Goal: Task Accomplishment & Management: Manage account settings

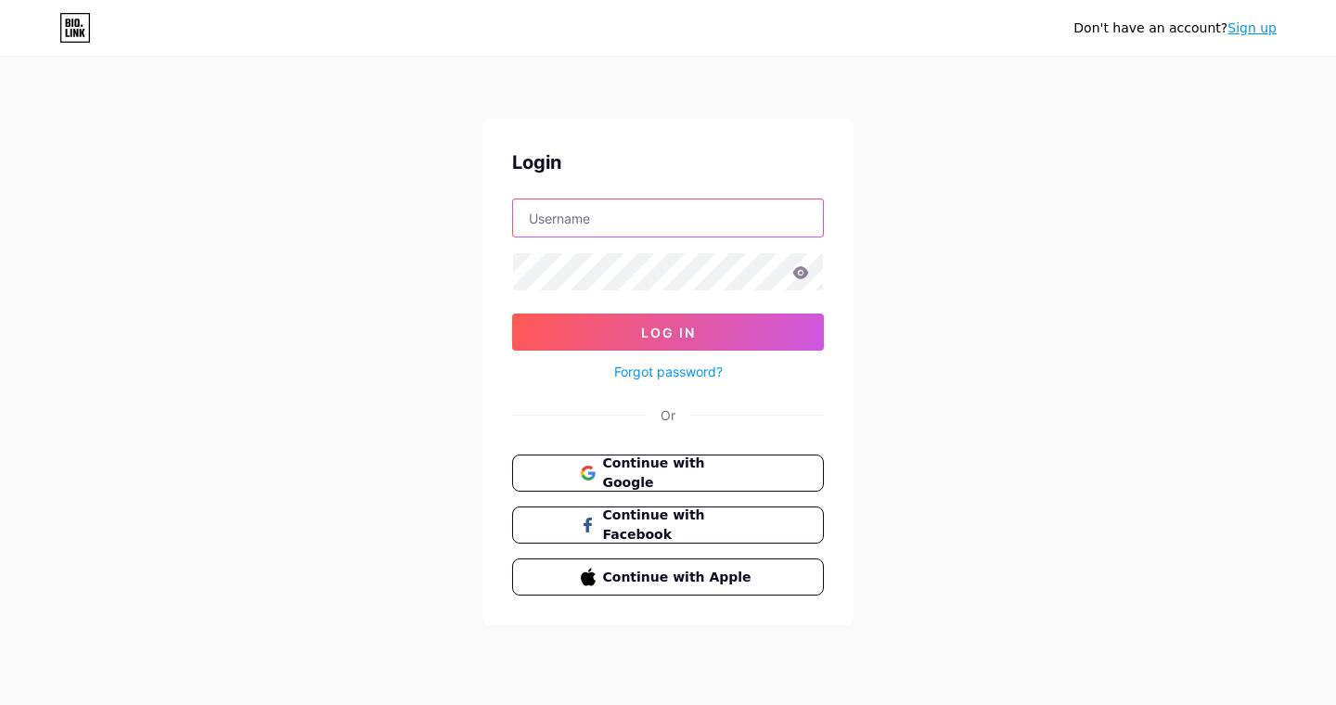
click at [629, 211] on input "text" at bounding box center [668, 217] width 310 height 37
type input "guitarandlaceblog@gmail.com"
click at [599, 480] on span "Continue with Google" at bounding box center [668, 474] width 178 height 40
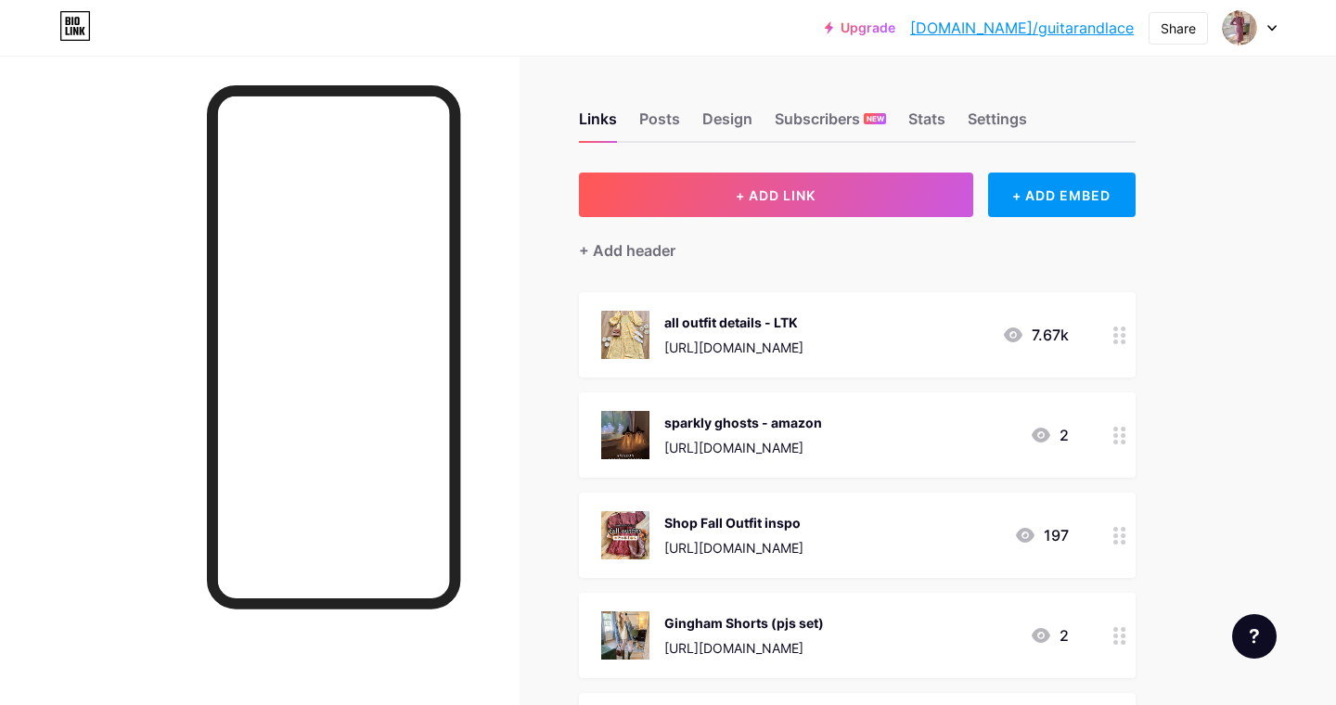
click at [803, 320] on div "all outfit details - LTK" at bounding box center [733, 322] width 139 height 19
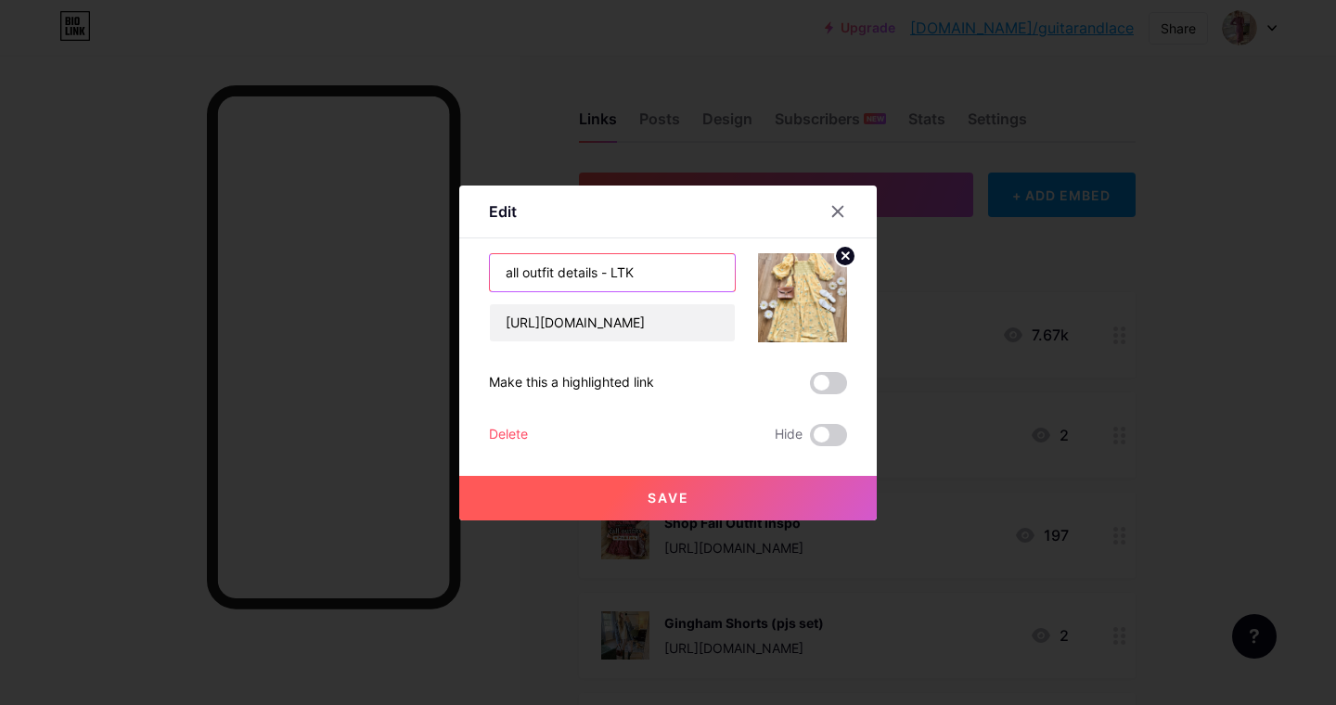
drag, startPoint x: 626, startPoint y: 275, endPoint x: 484, endPoint y: 268, distance: 142.1
click at [484, 268] on div "Edit Content YouTube Play YouTube video without leaving your page. ADD Vimeo Pl…" at bounding box center [667, 353] width 417 height 335
type input "LTK - all outfit details"
click at [848, 252] on icon at bounding box center [845, 255] width 6 height 6
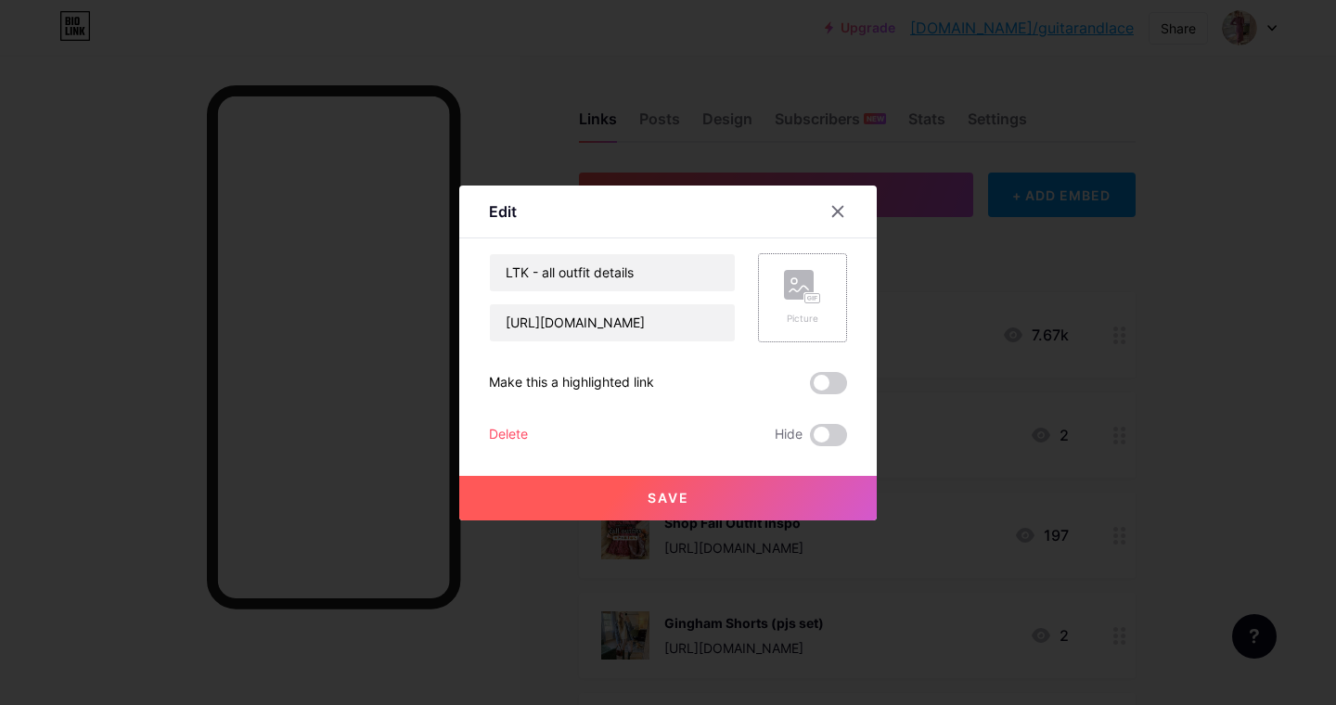
click at [791, 284] on rect at bounding box center [799, 285] width 30 height 30
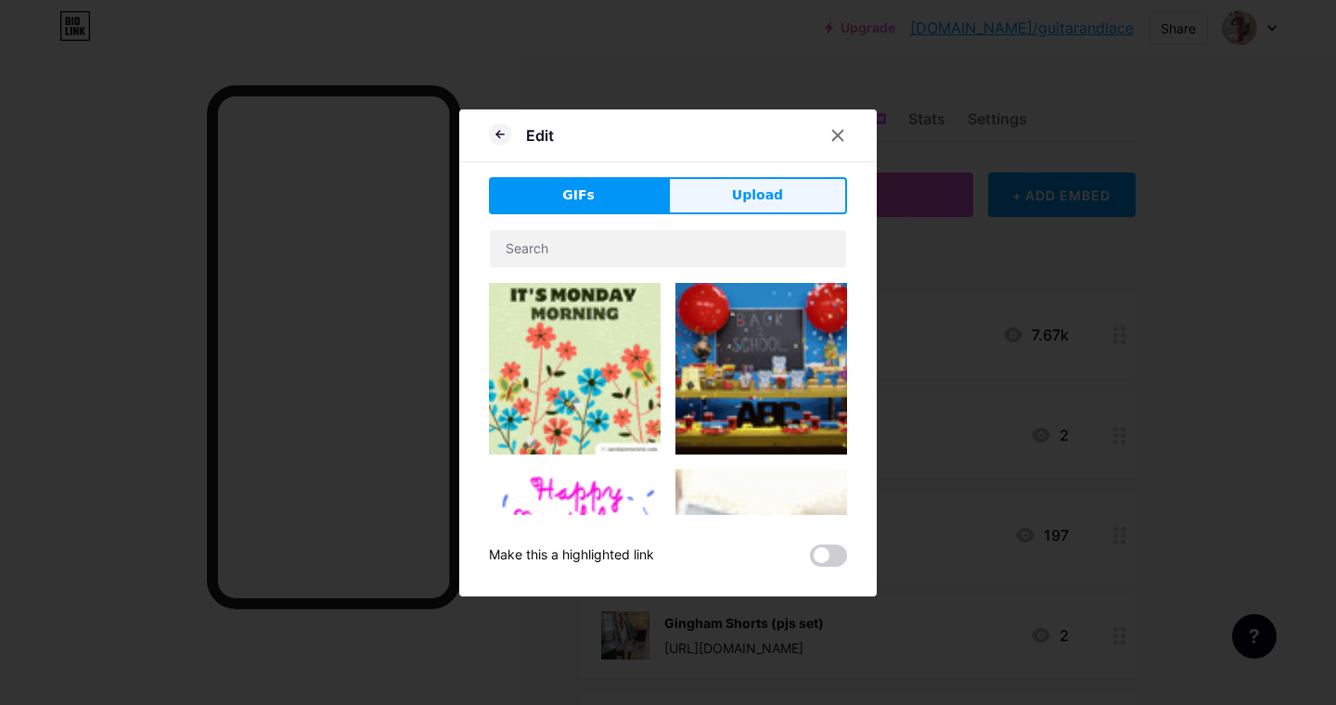
click at [731, 193] on button "Upload" at bounding box center [757, 195] width 179 height 37
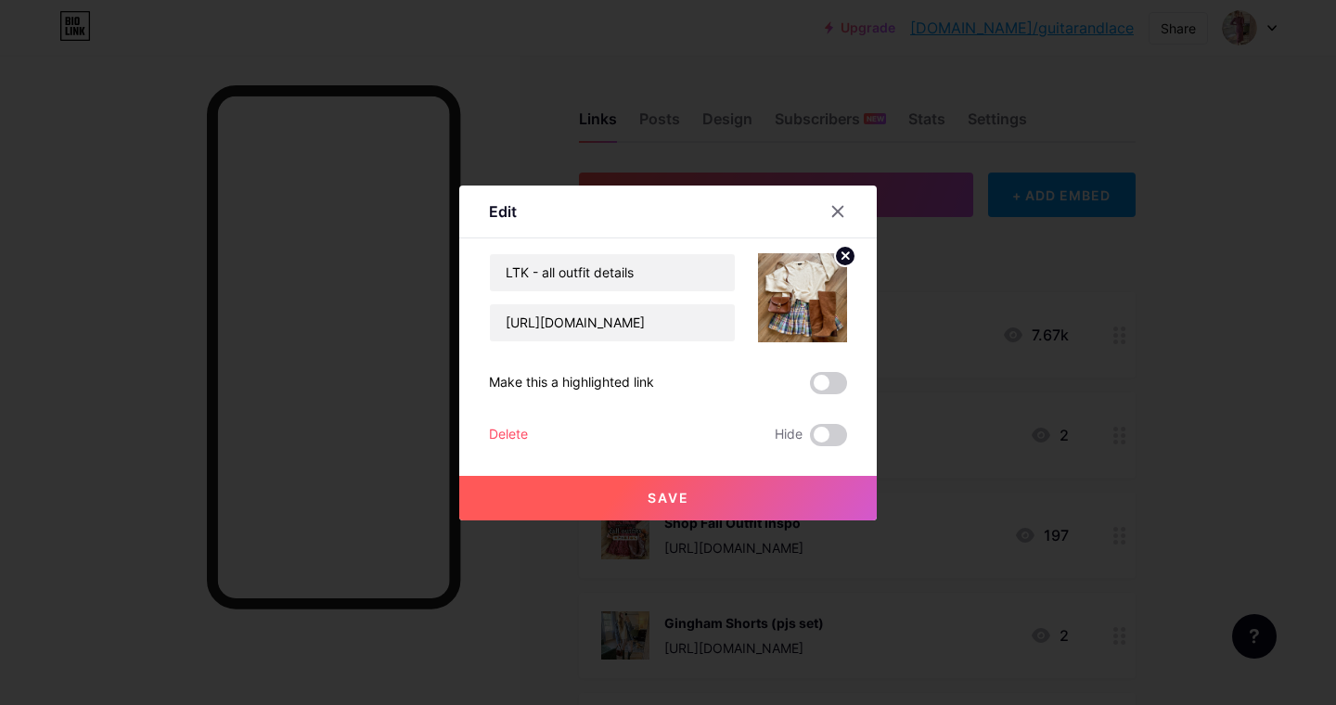
click at [661, 494] on span "Save" at bounding box center [668, 498] width 42 height 16
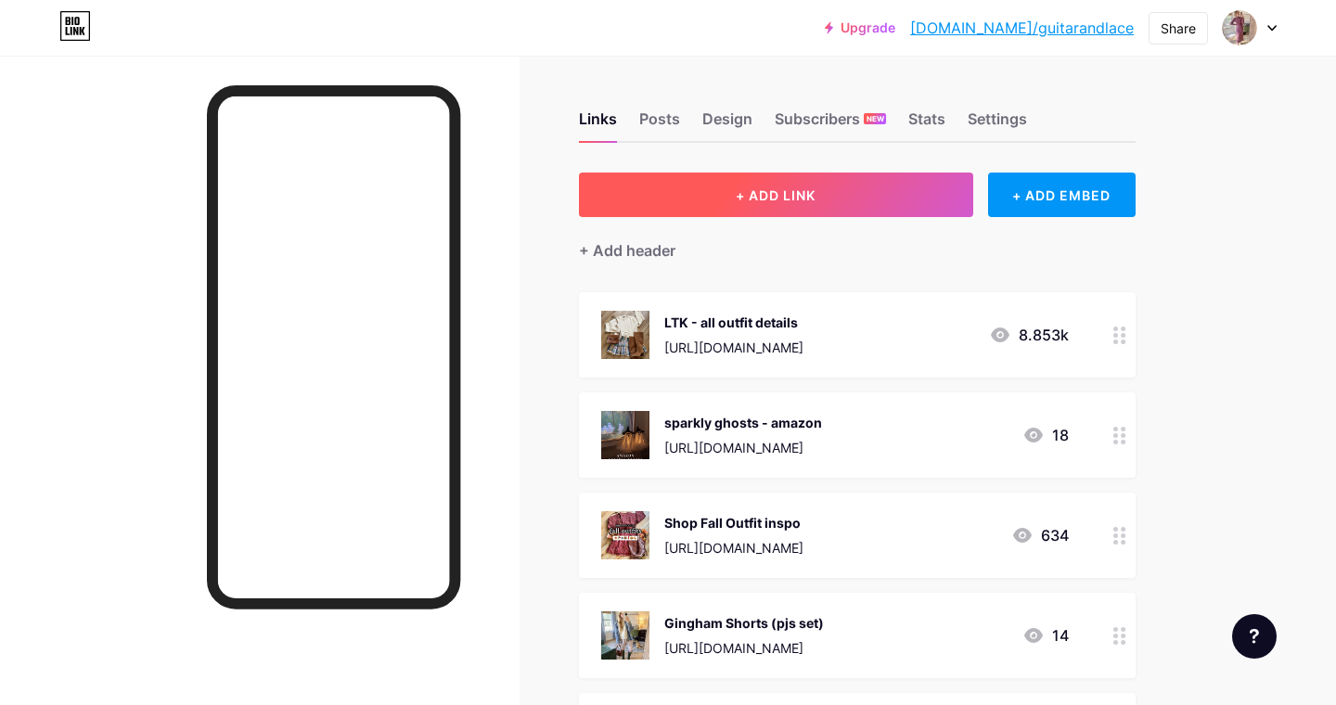
click at [762, 197] on span "+ ADD LINK" at bounding box center [776, 195] width 80 height 16
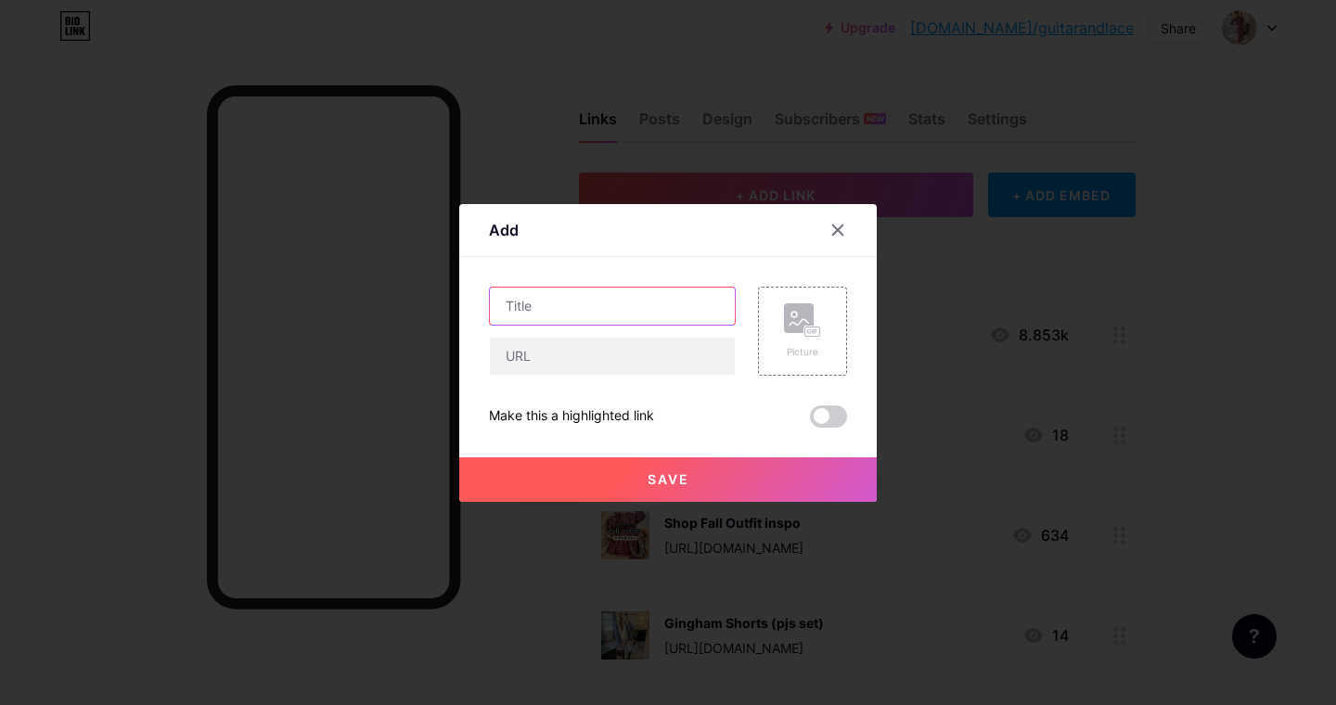
click at [594, 299] on input "text" at bounding box center [612, 306] width 245 height 37
type input "p"
type input "P"
click at [503, 307] on input "popular posts" at bounding box center [612, 306] width 245 height 37
type input "popular posts"
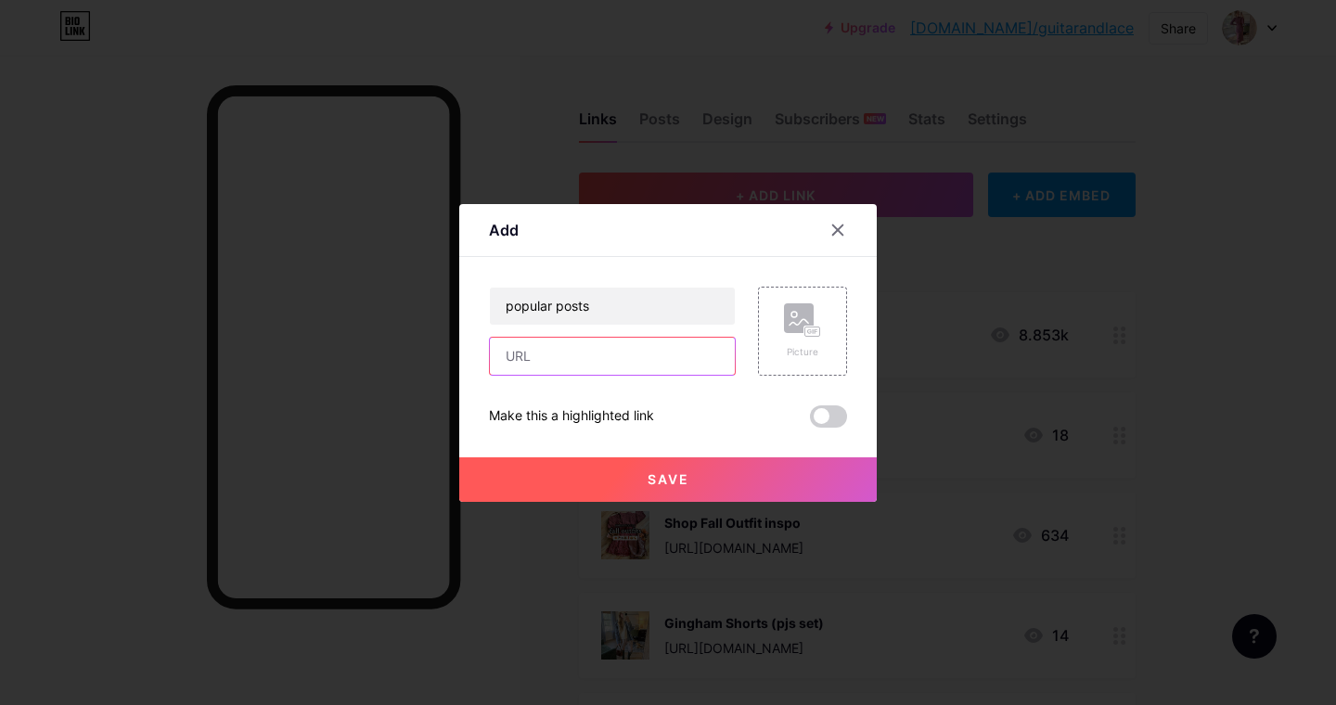
click at [521, 357] on input "text" at bounding box center [612, 356] width 245 height 37
paste input "[URL][DOMAIN_NAME]"
type input "[URL][DOMAIN_NAME]"
click at [806, 314] on rect at bounding box center [799, 318] width 30 height 30
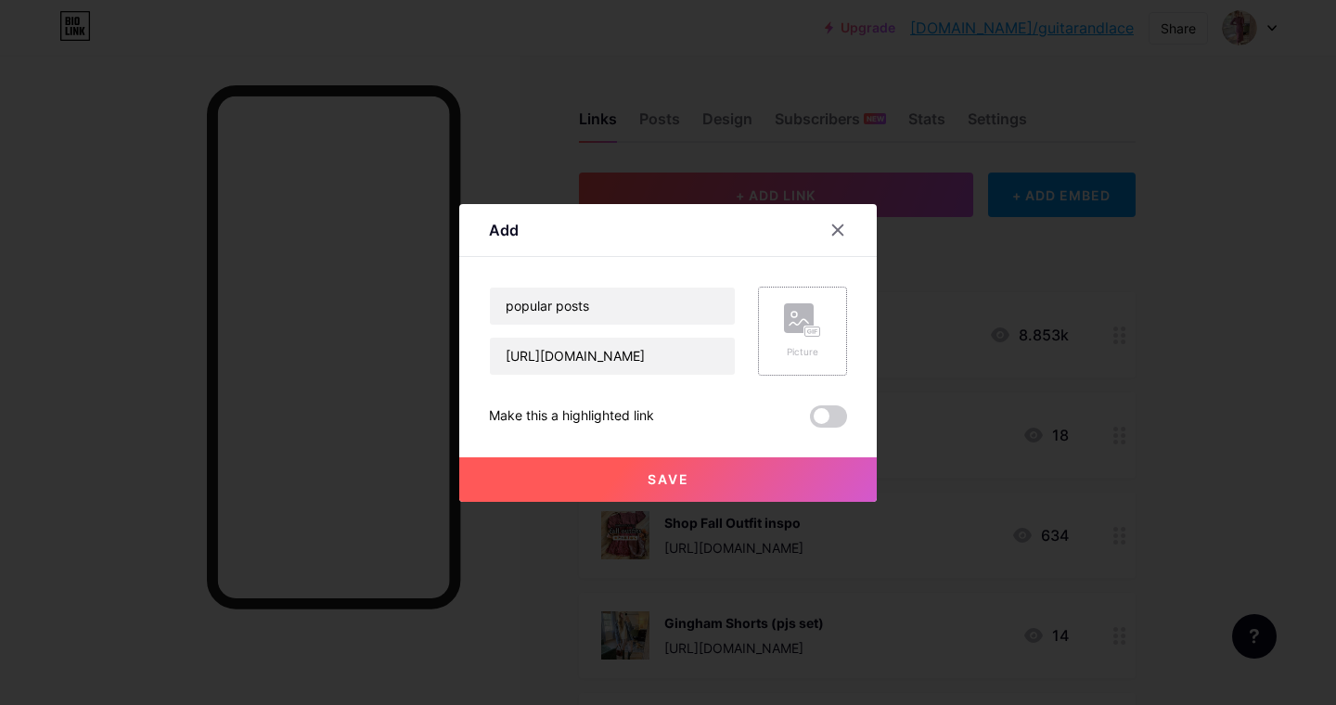
scroll to position [0, 0]
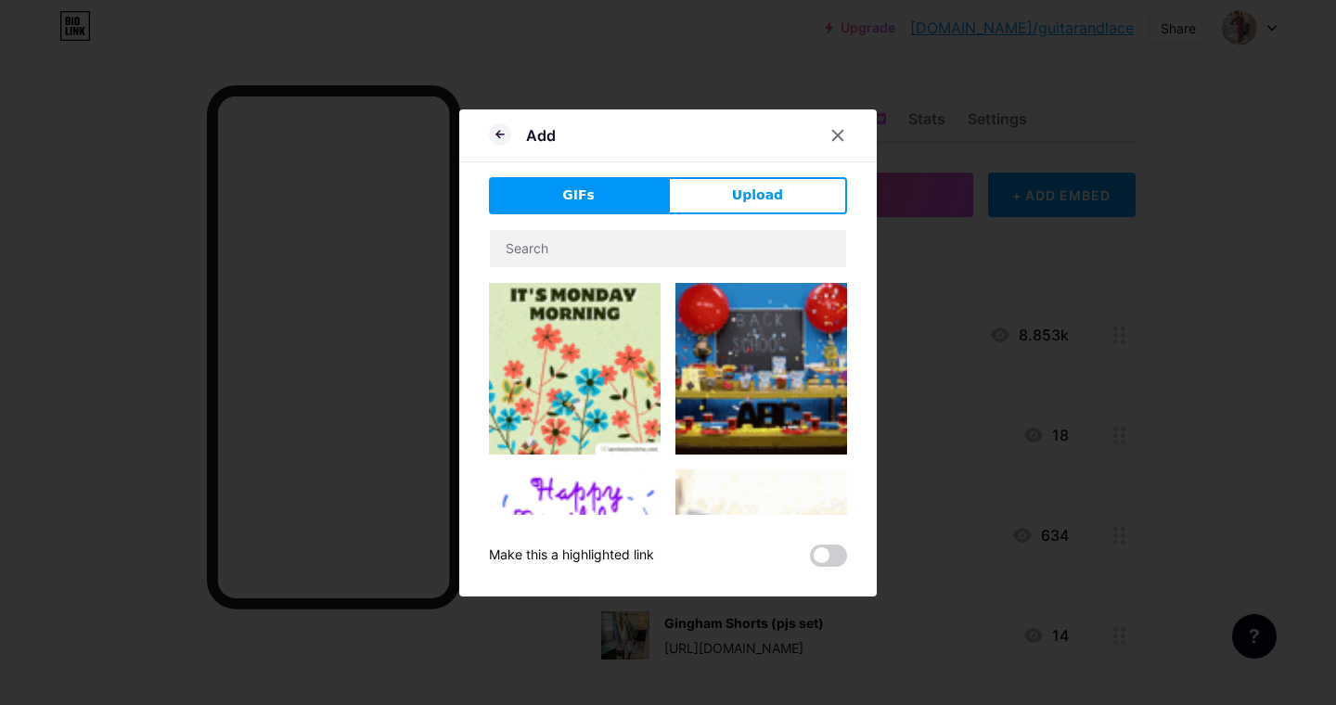
click at [745, 189] on span "Upload" at bounding box center [757, 195] width 51 height 19
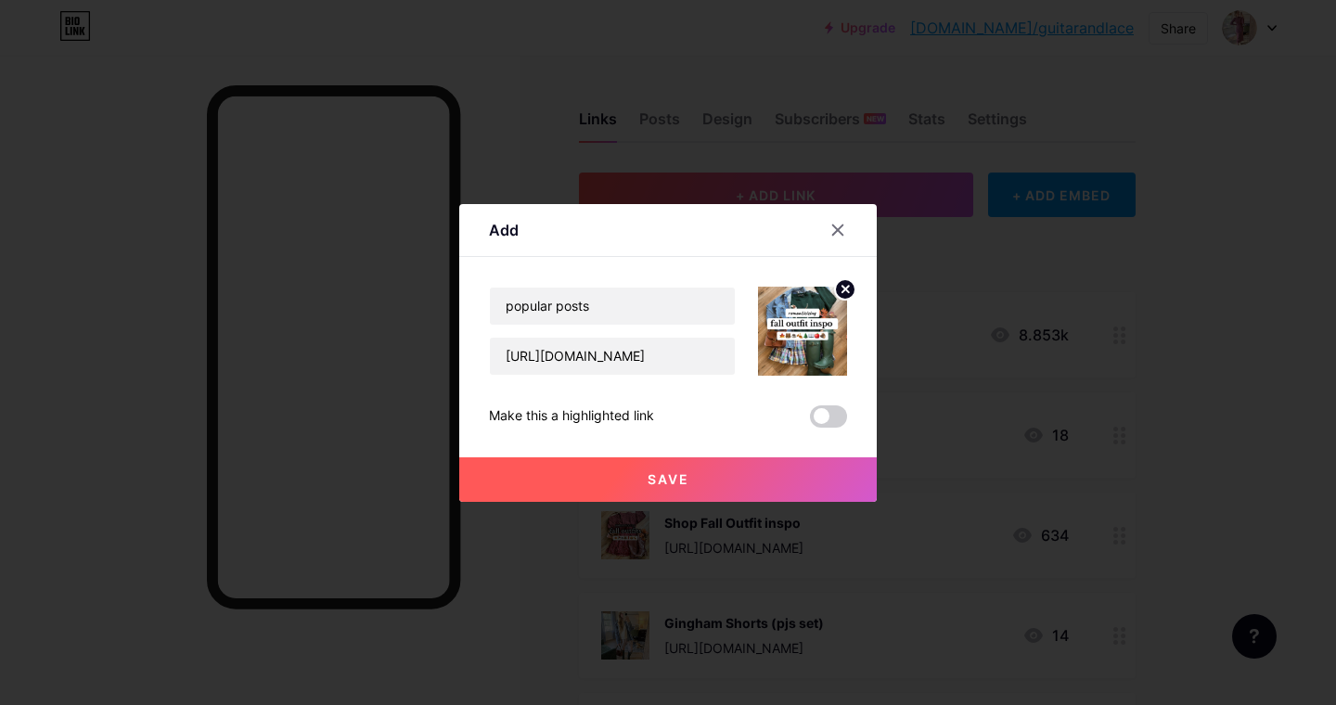
click at [695, 479] on button "Save" at bounding box center [667, 479] width 417 height 45
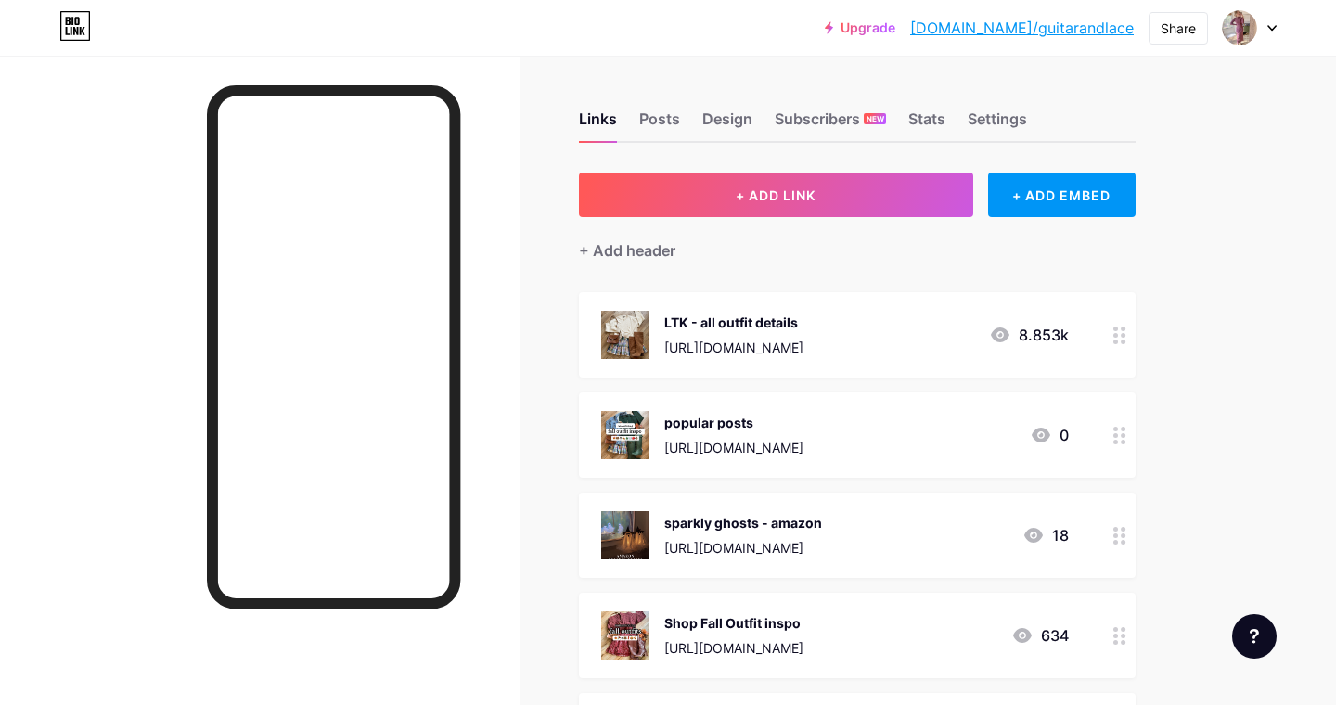
scroll to position [173, 0]
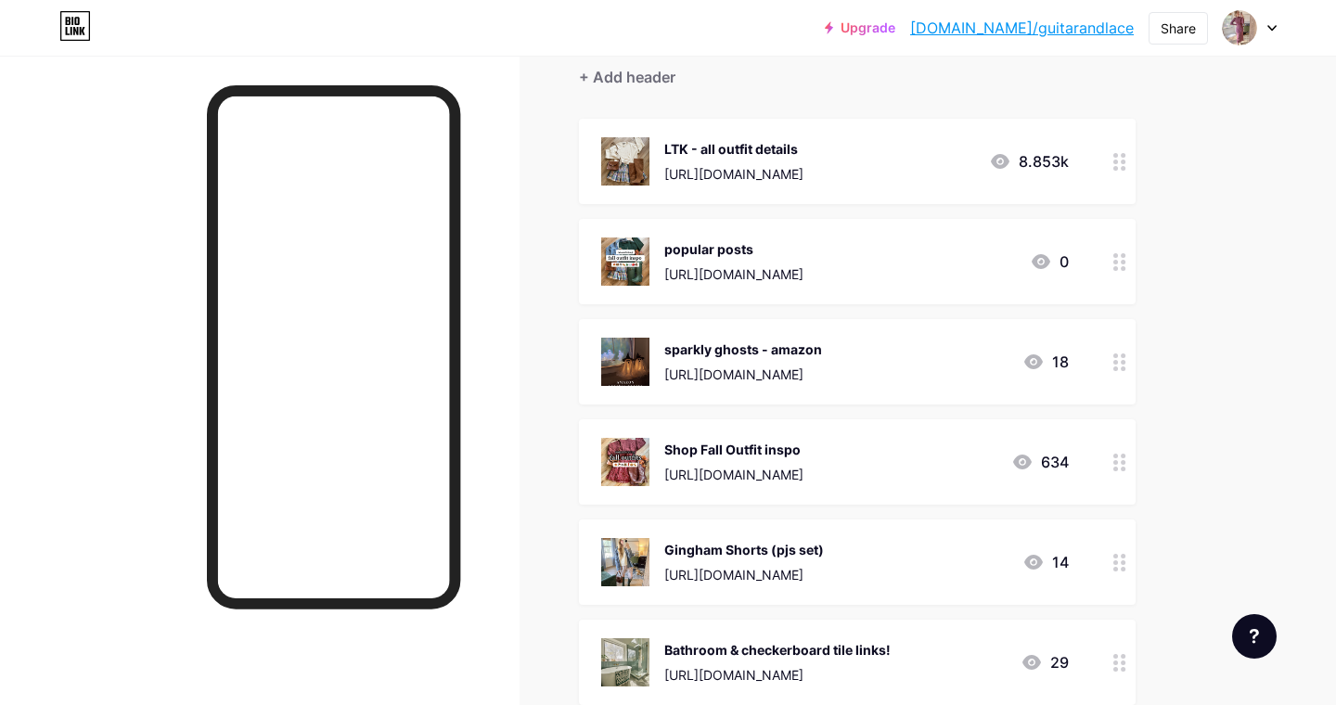
click at [824, 570] on div "[URL][DOMAIN_NAME]" at bounding box center [744, 574] width 160 height 19
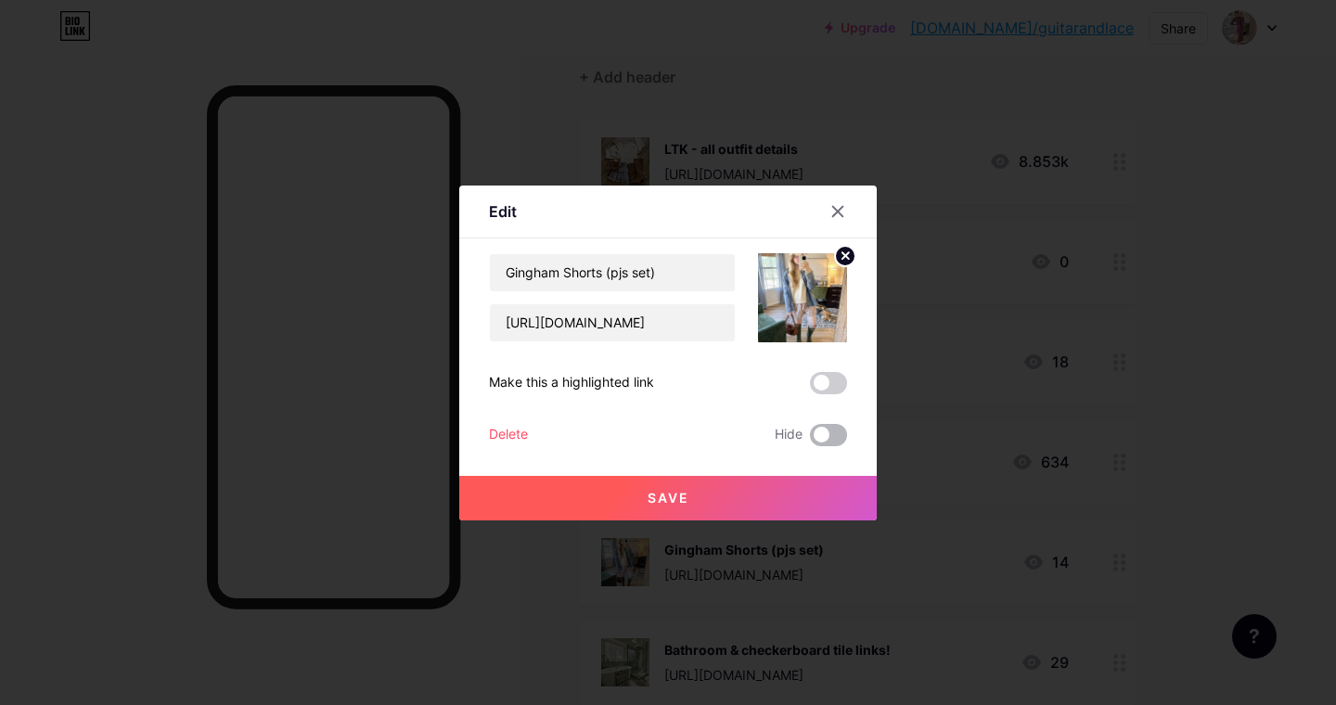
click at [824, 436] on span at bounding box center [828, 435] width 37 height 22
click at [810, 440] on input "checkbox" at bounding box center [810, 440] width 0 height 0
click at [724, 503] on button "Save" at bounding box center [667, 498] width 417 height 45
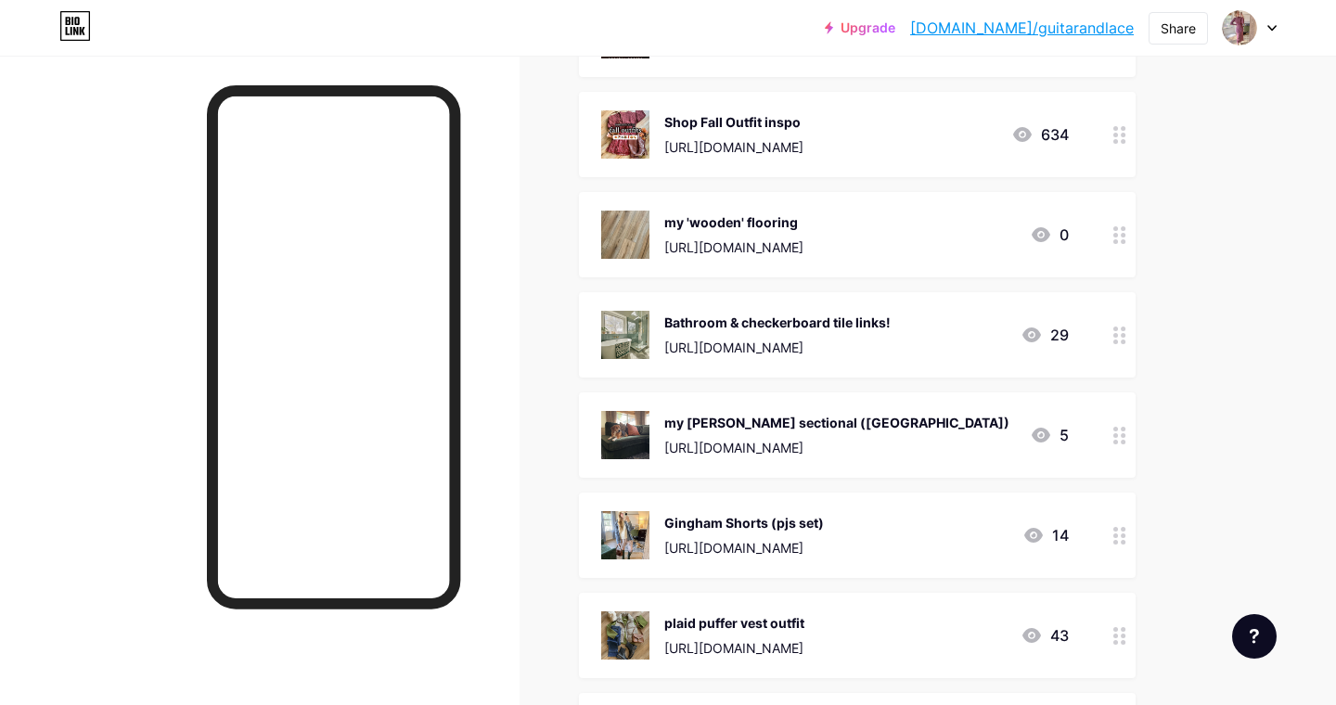
scroll to position [763, 0]
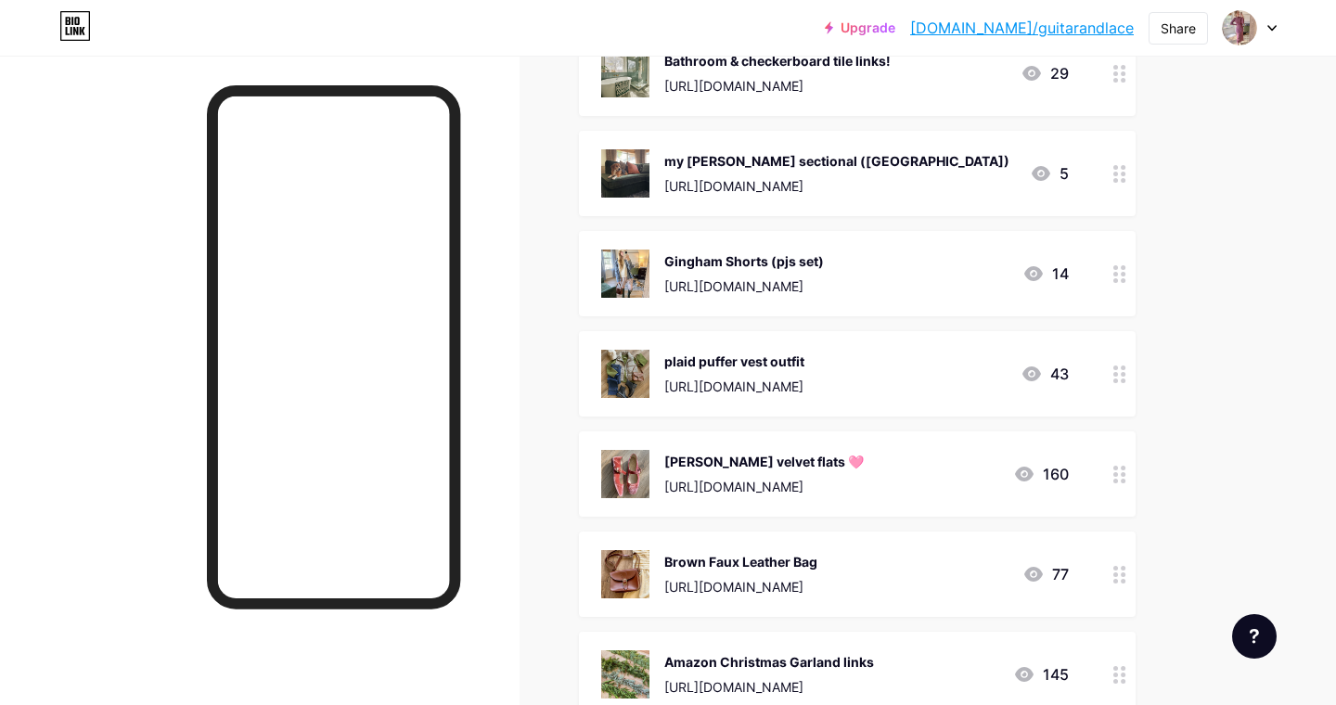
click at [787, 385] on div "[URL][DOMAIN_NAME]" at bounding box center [734, 386] width 140 height 19
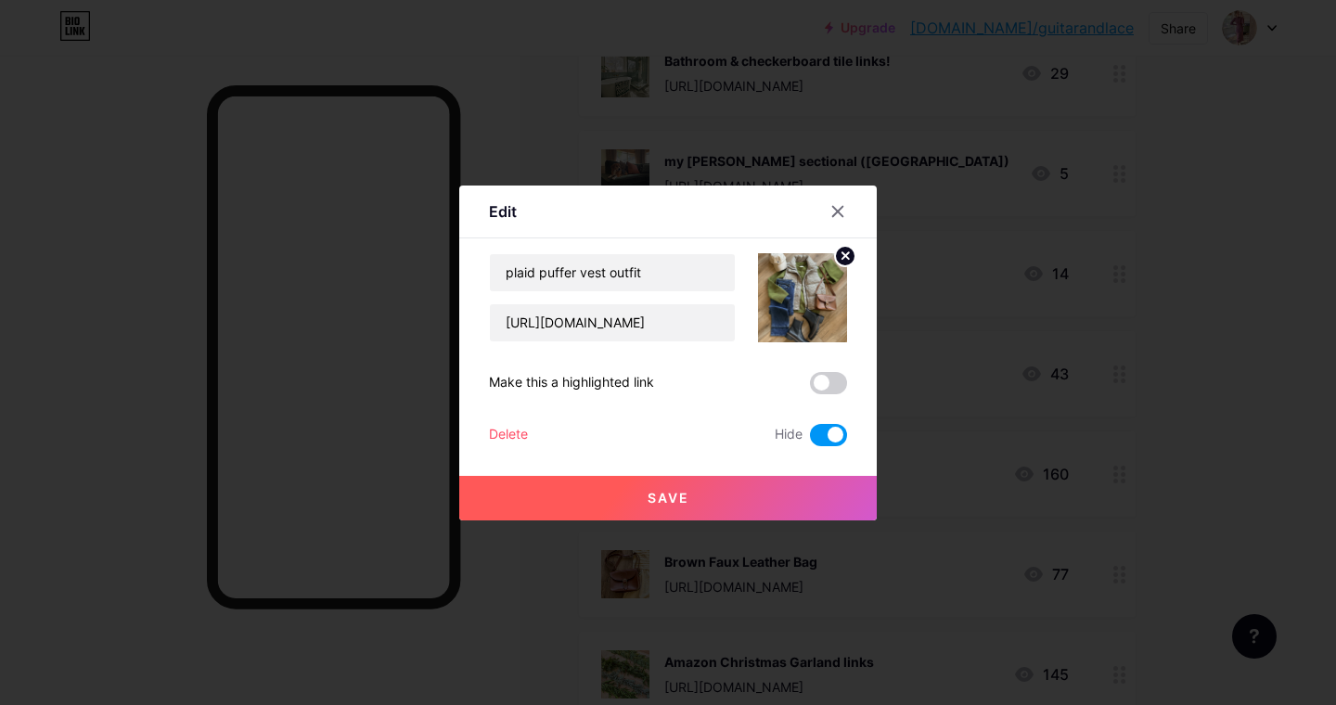
click at [1243, 397] on div at bounding box center [668, 352] width 1336 height 705
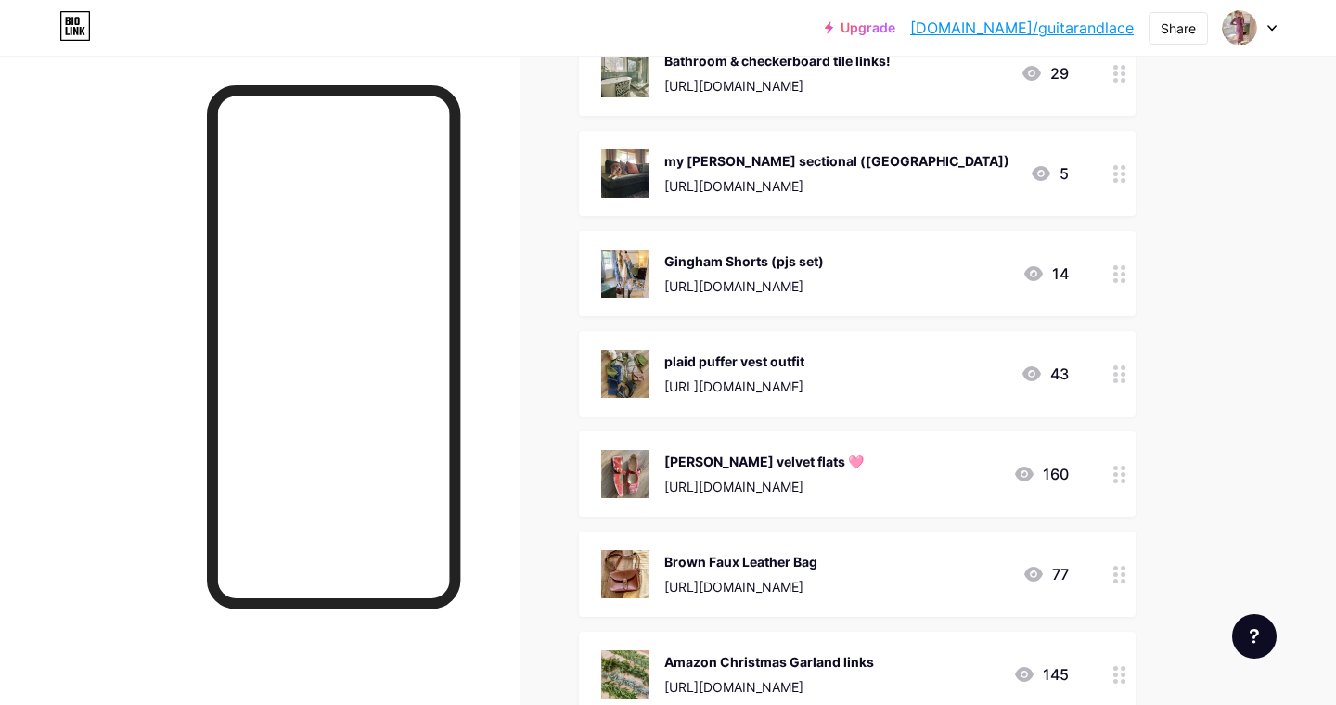
click at [814, 482] on div "[URL][DOMAIN_NAME]" at bounding box center [763, 486] width 199 height 19
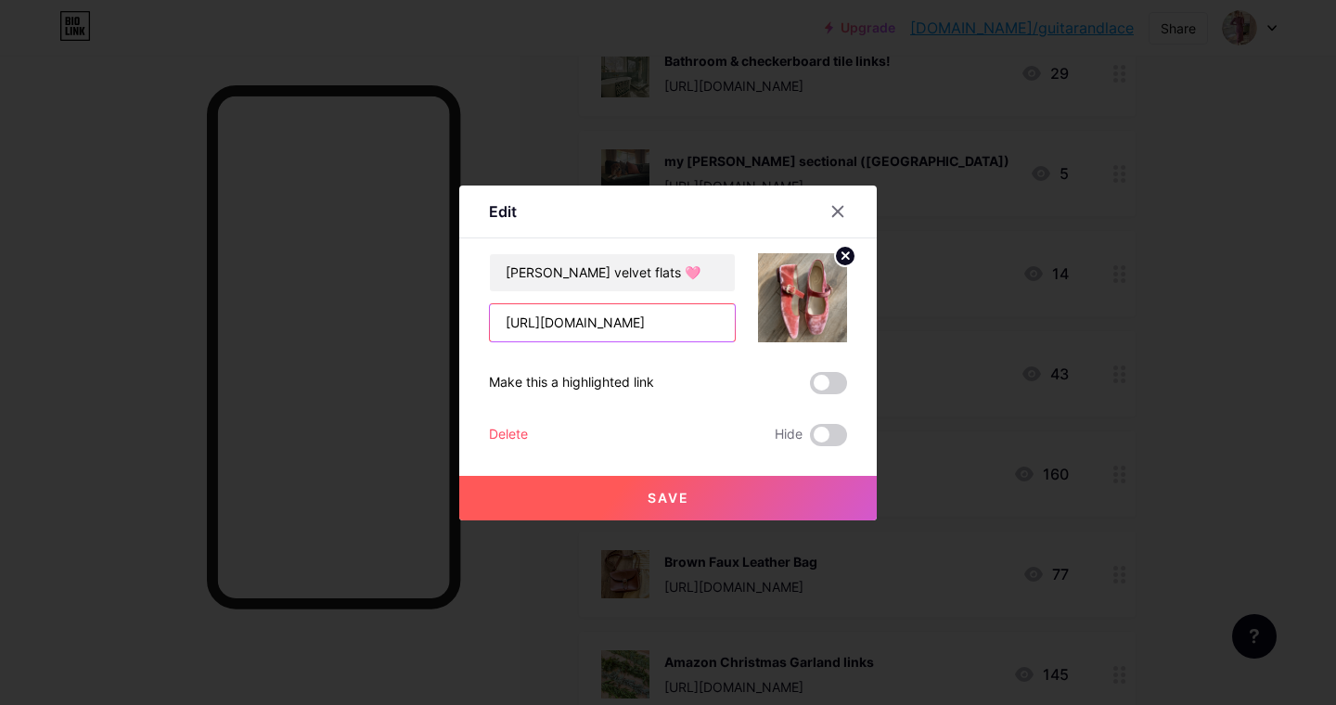
click at [676, 327] on input "[URL][DOMAIN_NAME]" at bounding box center [612, 322] width 245 height 37
click at [837, 217] on icon at bounding box center [837, 211] width 15 height 15
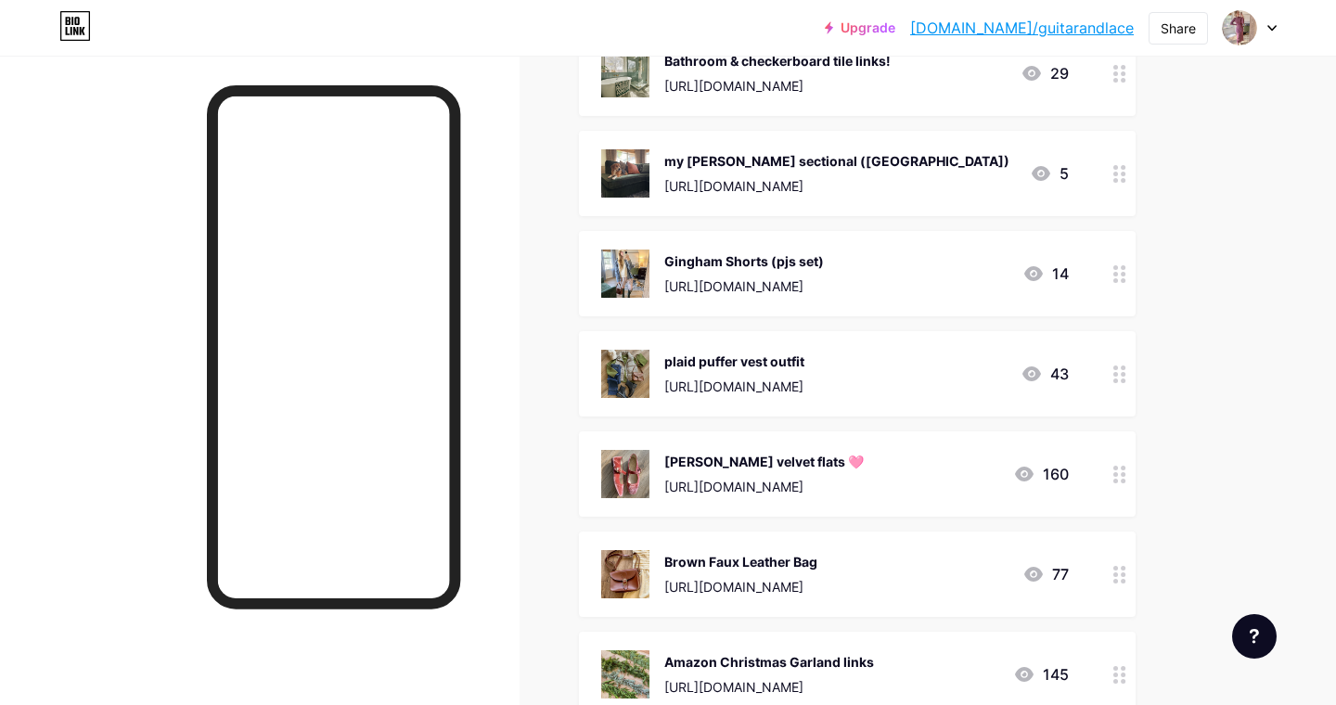
click at [1012, 451] on div "[PERSON_NAME] velvet flats 🩷 [URL][DOMAIN_NAME] 160" at bounding box center [835, 474] width 468 height 48
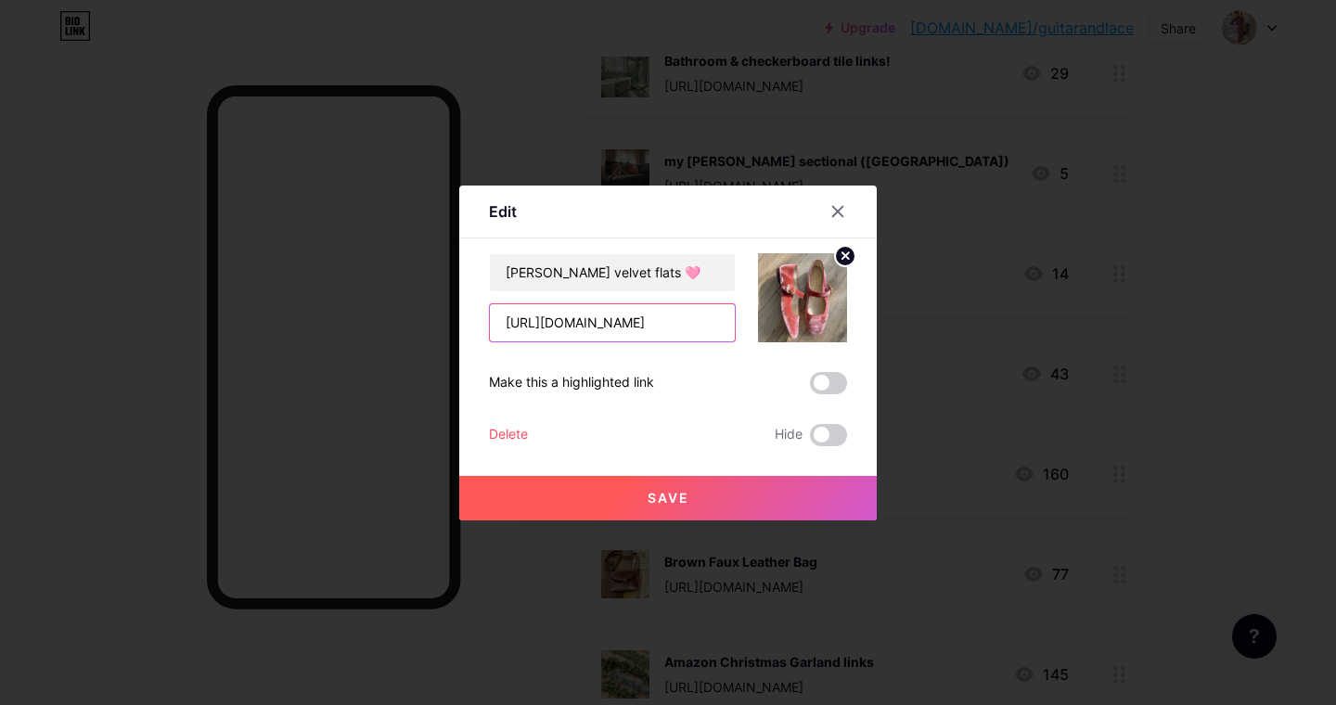
click at [689, 320] on input "[URL][DOMAIN_NAME]" at bounding box center [612, 322] width 245 height 37
paste input "EyoCMKfN2U1OpGvZTf_csw"
type input "[URL][DOMAIN_NAME]"
click at [649, 501] on span "Save" at bounding box center [668, 498] width 42 height 16
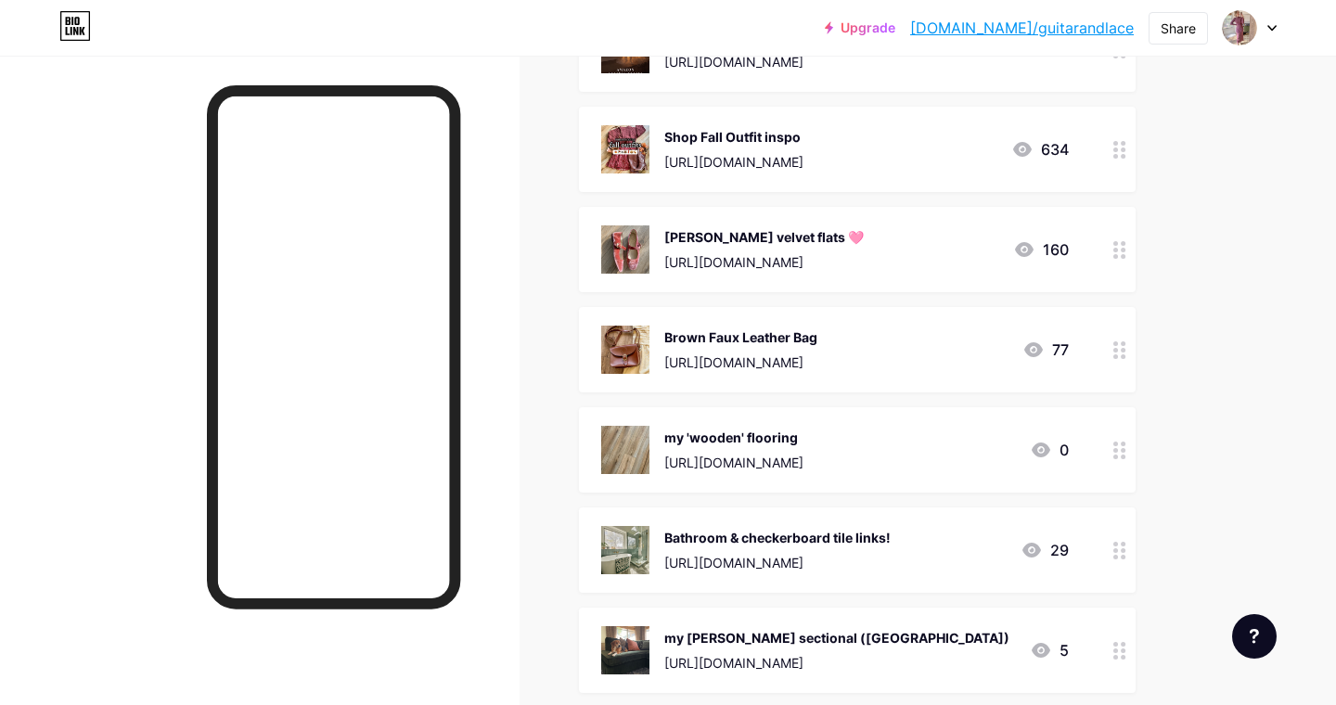
scroll to position [932, 0]
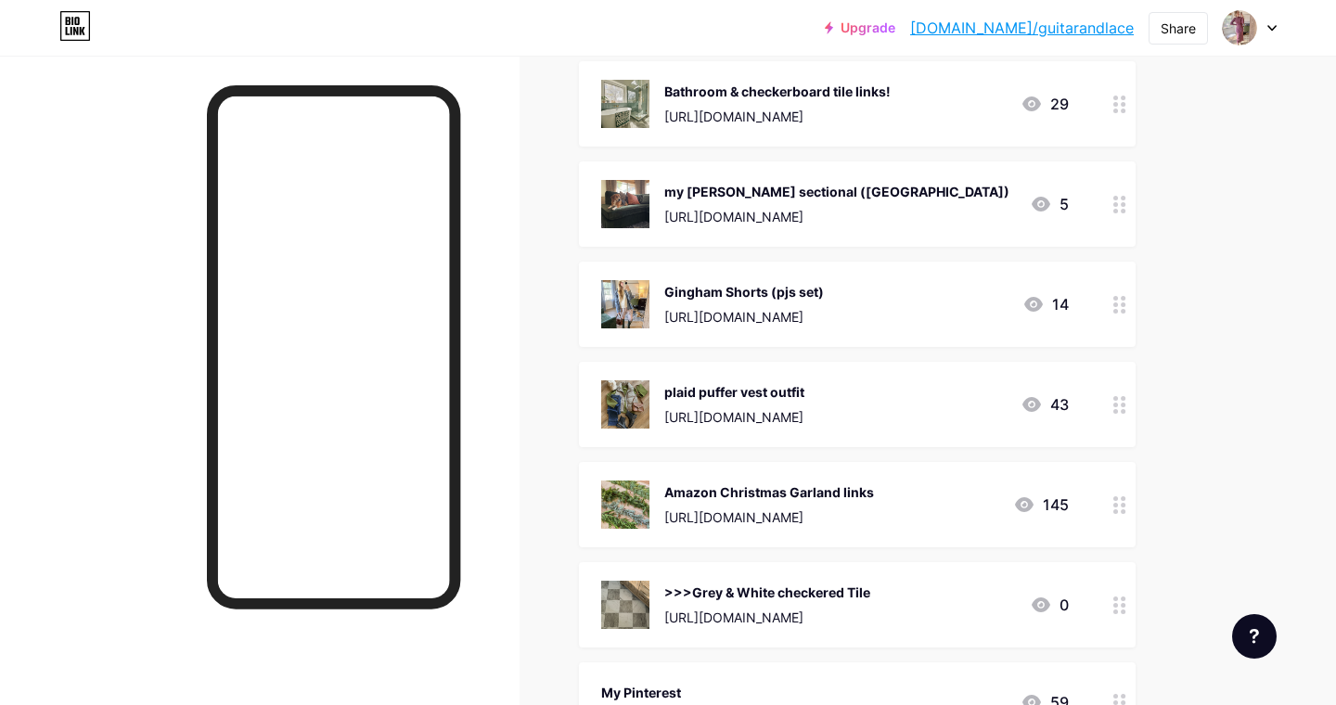
click at [882, 523] on div "Amazon Christmas Garland links [URL][DOMAIN_NAME] 145" at bounding box center [835, 505] width 468 height 48
click at [1171, 395] on div at bounding box center [668, 352] width 1336 height 705
drag, startPoint x: 1100, startPoint y: 508, endPoint x: 1096, endPoint y: 244, distance: 264.4
click at [1096, 244] on span "LTK - all outfit details [URL][DOMAIN_NAME] 8.853k popular posts [URL][DOMAIN_N…" at bounding box center [857, 193] width 557 height 1666
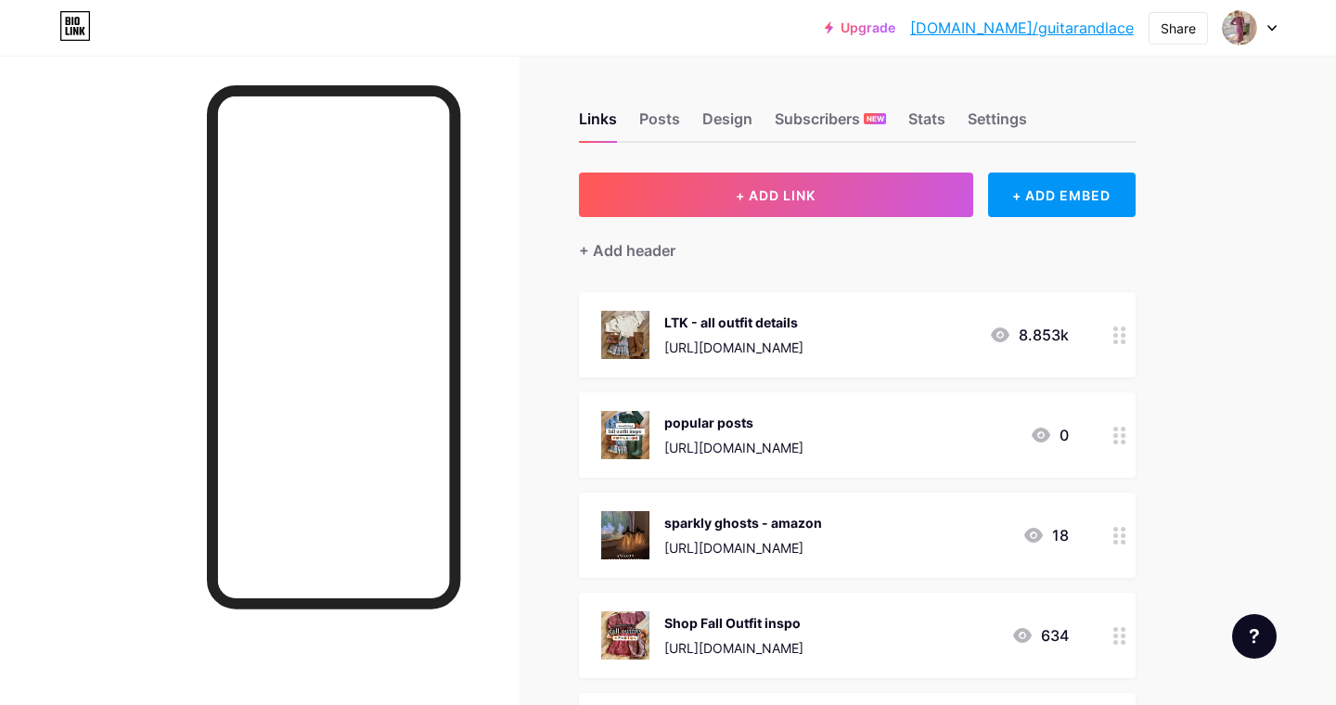
scroll to position [71, 0]
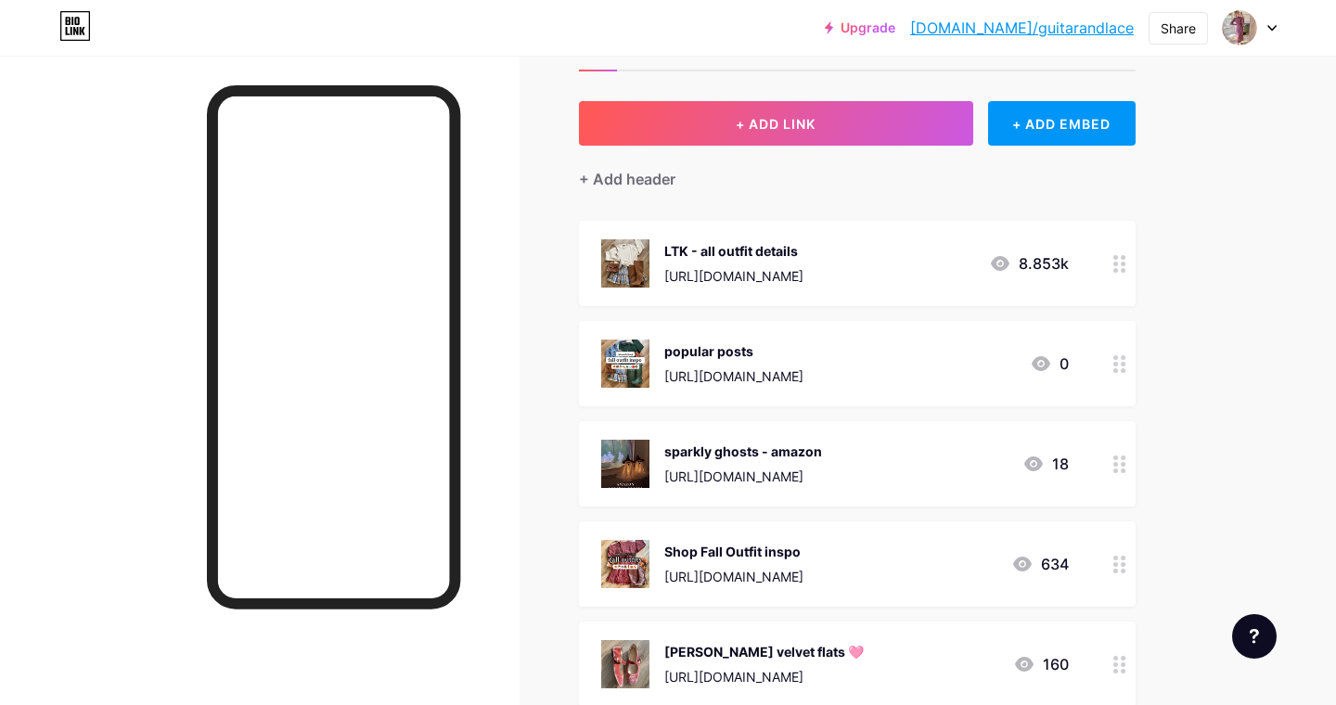
click at [702, 247] on div "LTK - all outfit details" at bounding box center [733, 250] width 139 height 19
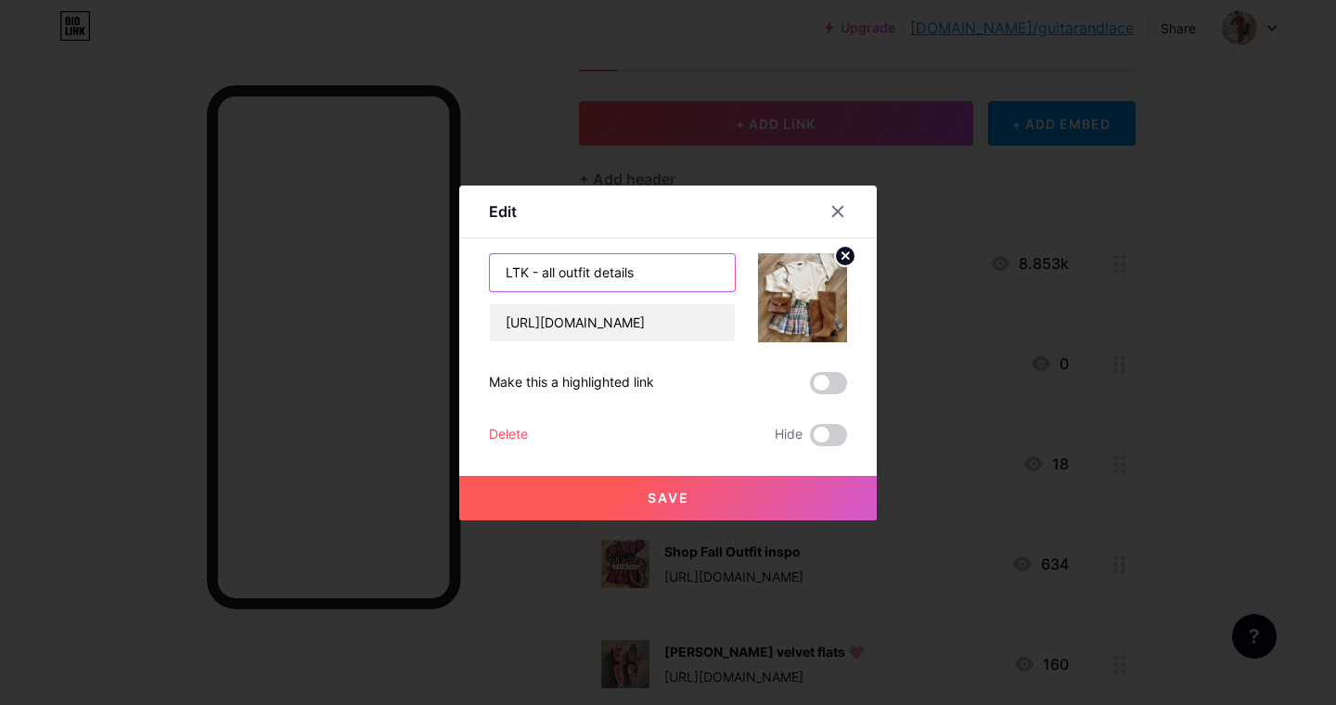
click at [660, 266] on input "LTK - all outfit details" at bounding box center [612, 272] width 245 height 37
type input "LTK - all outfit details here!"
click at [713, 494] on button "Save" at bounding box center [667, 498] width 417 height 45
